Goal: Information Seeking & Learning: Learn about a topic

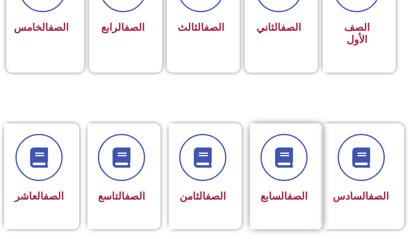
scroll to position [325, 0]
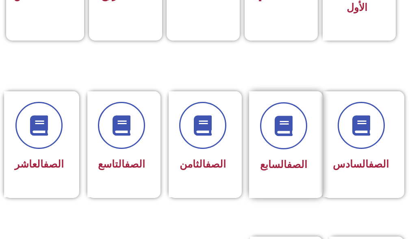
click at [305, 155] on div "الصف السابع" at bounding box center [283, 138] width 47 height 73
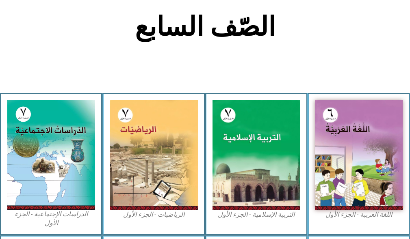
scroll to position [203, 0]
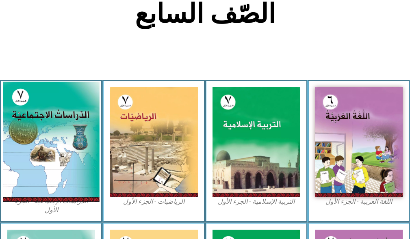
click at [57, 141] on img at bounding box center [51, 142] width 97 height 120
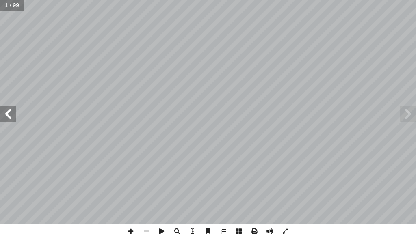
click at [11, 110] on span at bounding box center [8, 114] width 16 height 16
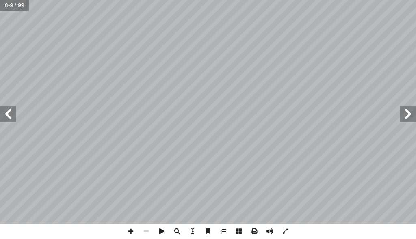
click at [11, 110] on span at bounding box center [8, 114] width 16 height 16
click at [408, 121] on span at bounding box center [408, 114] width 16 height 16
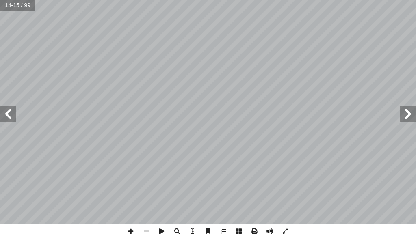
click at [411, 115] on span at bounding box center [408, 114] width 16 height 16
click at [129, 232] on span at bounding box center [130, 231] width 15 height 15
click at [128, 231] on span at bounding box center [130, 231] width 15 height 15
